Goal: Task Accomplishment & Management: Use online tool/utility

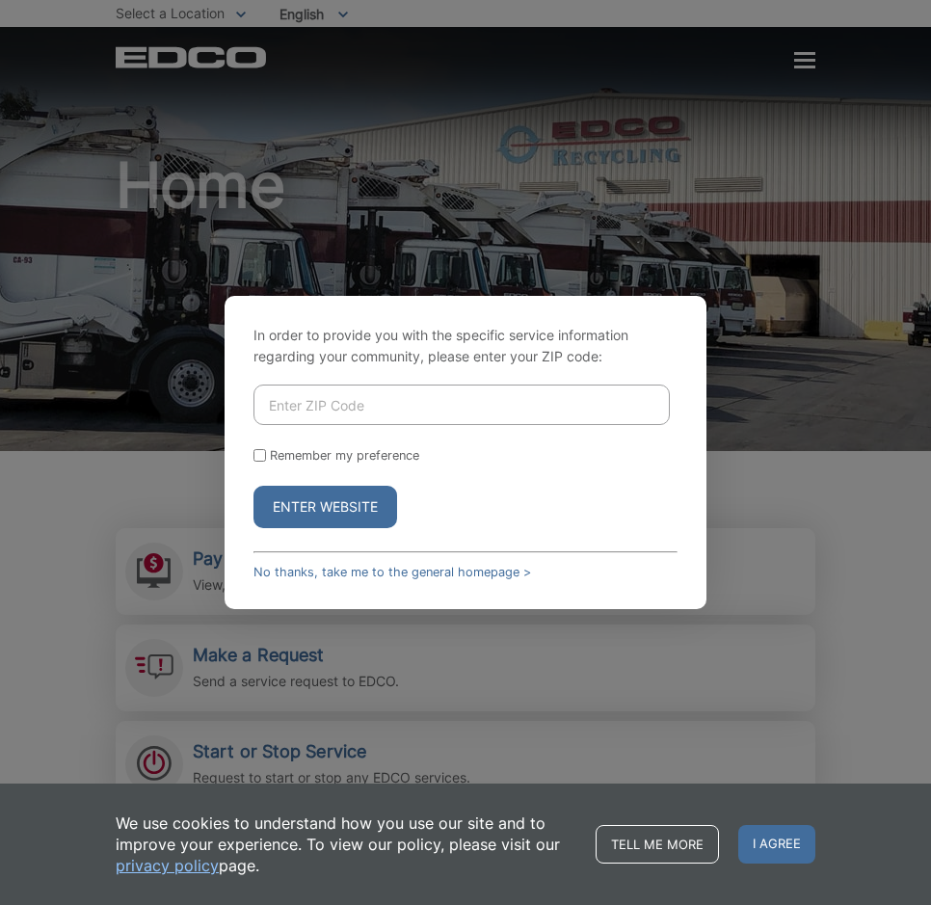
click at [340, 414] on input "Enter ZIP Code" at bounding box center [461, 405] width 416 height 40
type input "92123"
click at [326, 518] on button "Enter Website" at bounding box center [325, 507] width 144 height 42
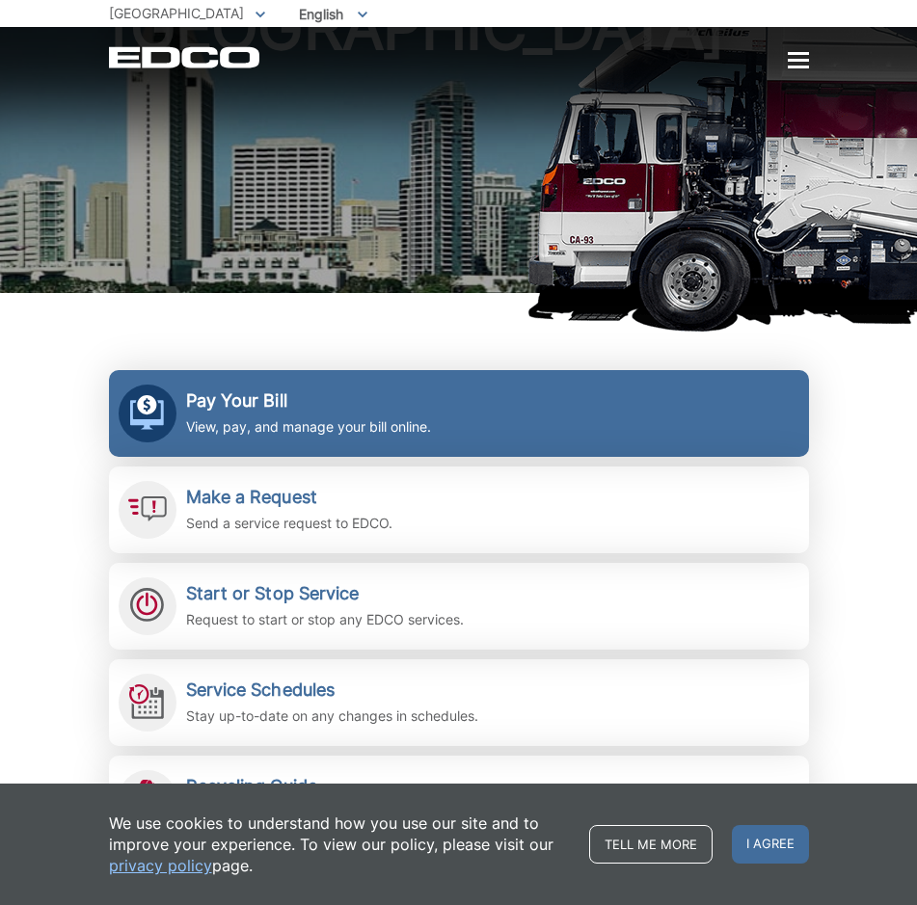
scroll to position [193, 0]
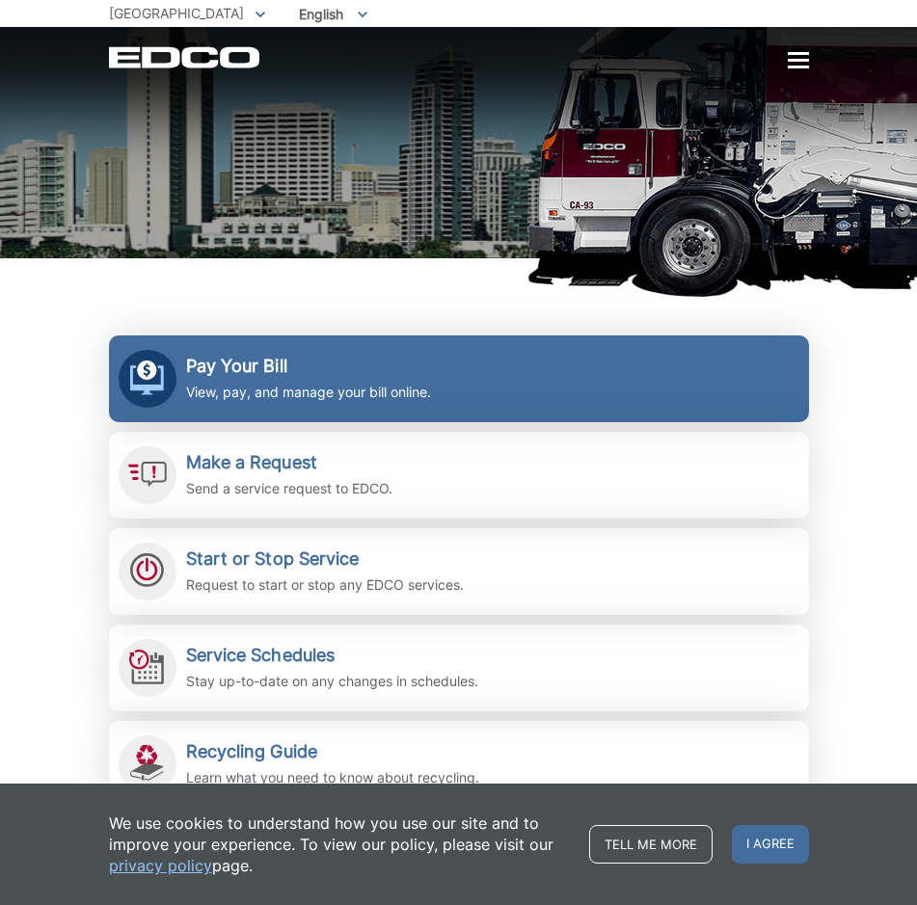
click at [265, 386] on p "View, pay, and manage your bill online." at bounding box center [308, 392] width 245 height 21
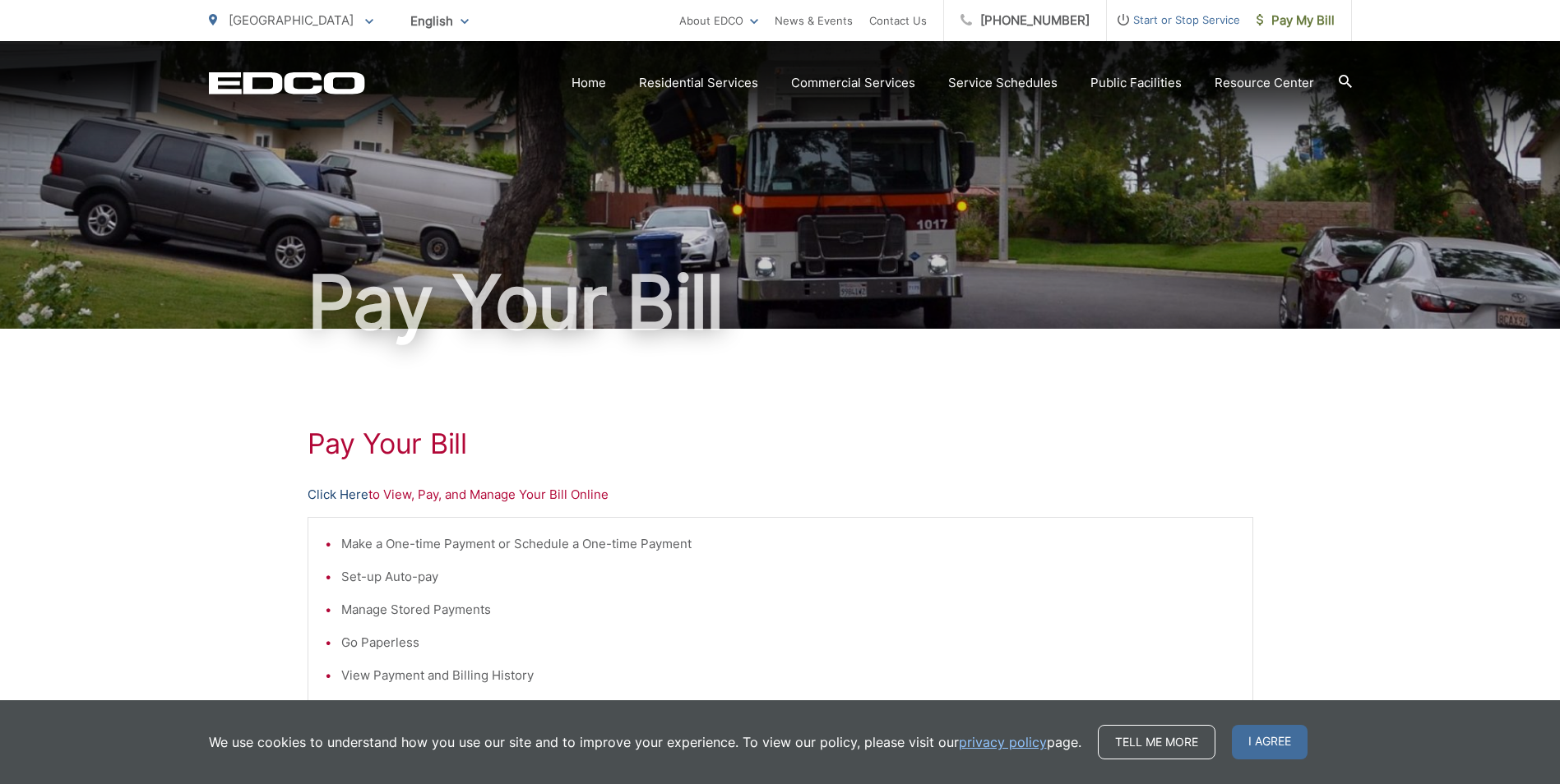
click at [358, 495] on link "Click Here" at bounding box center [337, 495] width 61 height 20
